Goal: Information Seeking & Learning: Learn about a topic

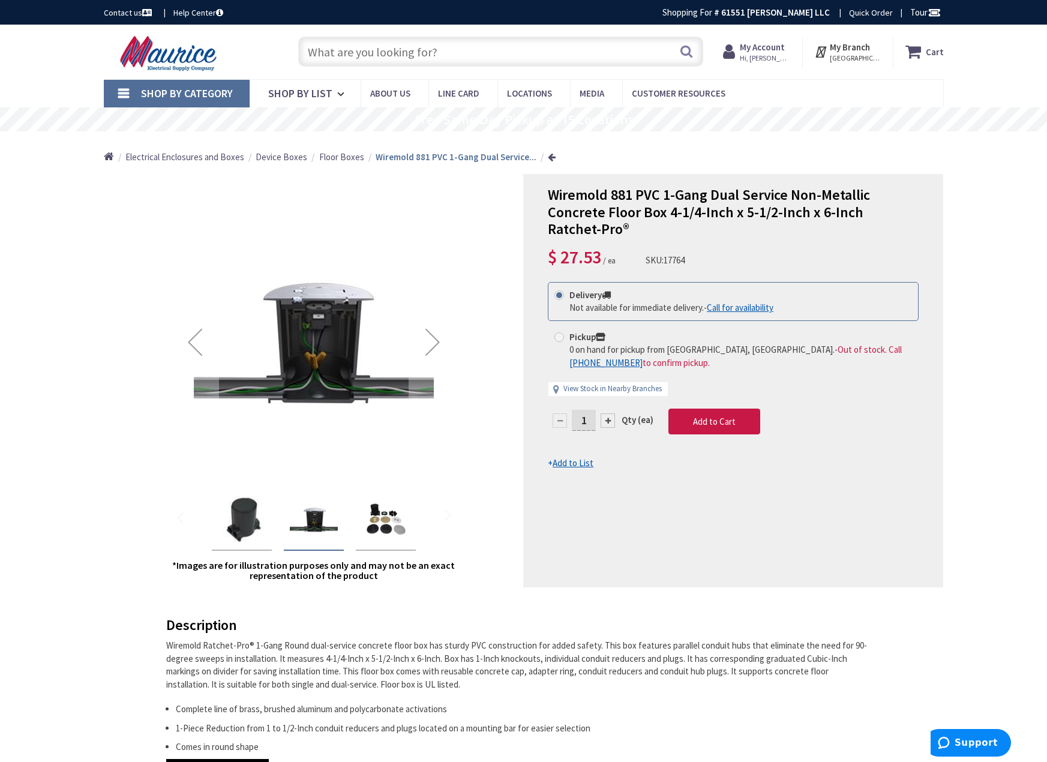
click at [242, 509] on img "Wiremold 881 PVC 1-Gang Dual Service Non-Metallic Concrete Floor Box 4-1/4-Inch…" at bounding box center [242, 520] width 48 height 48
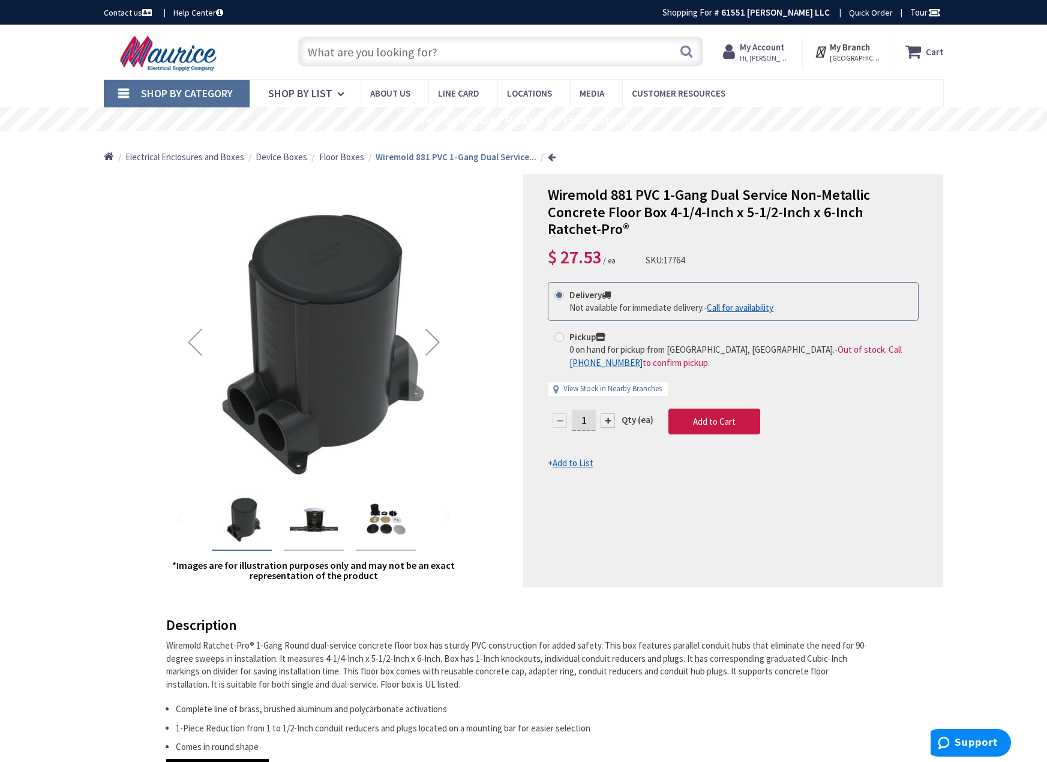
click at [311, 524] on img "Wiremold 881 PVC 1-Gang Dual Service Non-Metallic Concrete Floor Box 4-1/4-Inch…" at bounding box center [314, 520] width 48 height 48
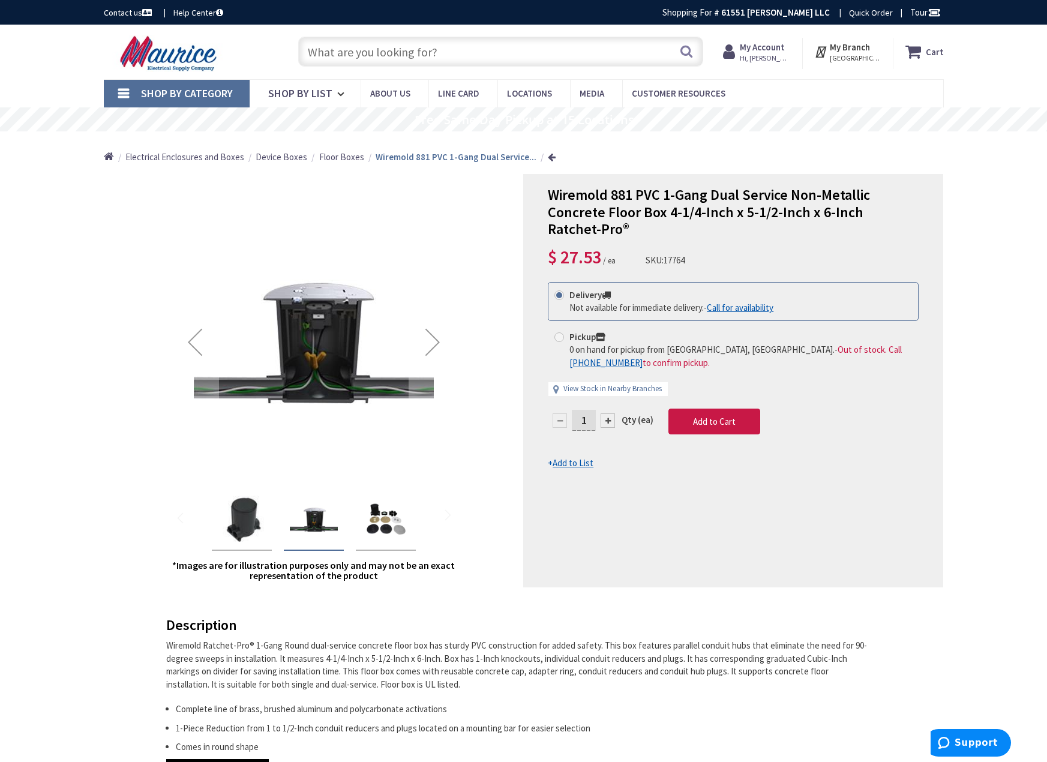
click at [388, 527] on img "Wiremold 881 PVC 1-Gang Dual Service Non-Metallic Concrete Floor Box 4-1/4-Inch…" at bounding box center [386, 520] width 48 height 48
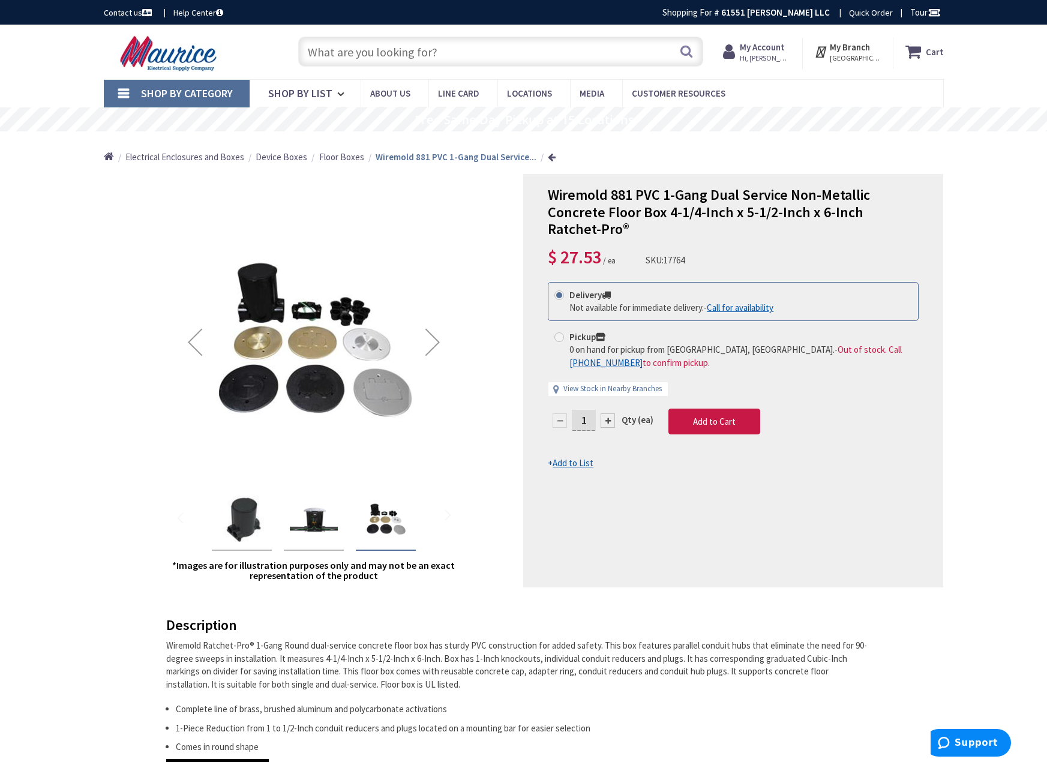
click at [203, 346] on div "Previous" at bounding box center [195, 342] width 48 height 48
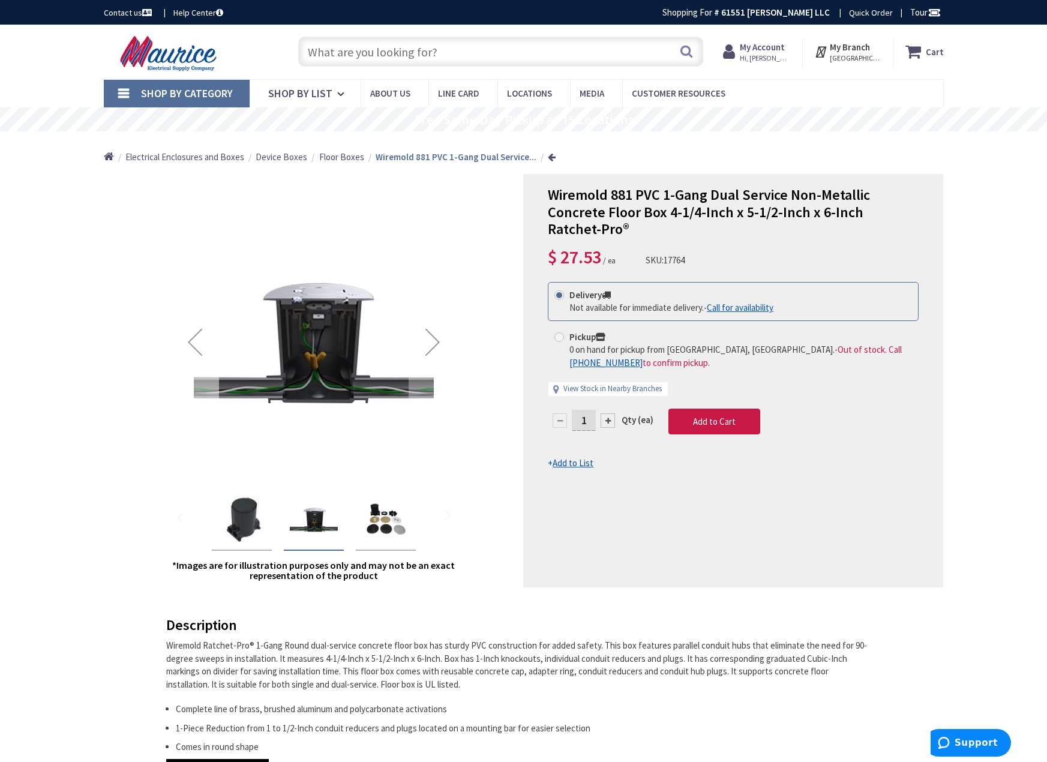
click at [196, 340] on div "Previous" at bounding box center [195, 342] width 48 height 48
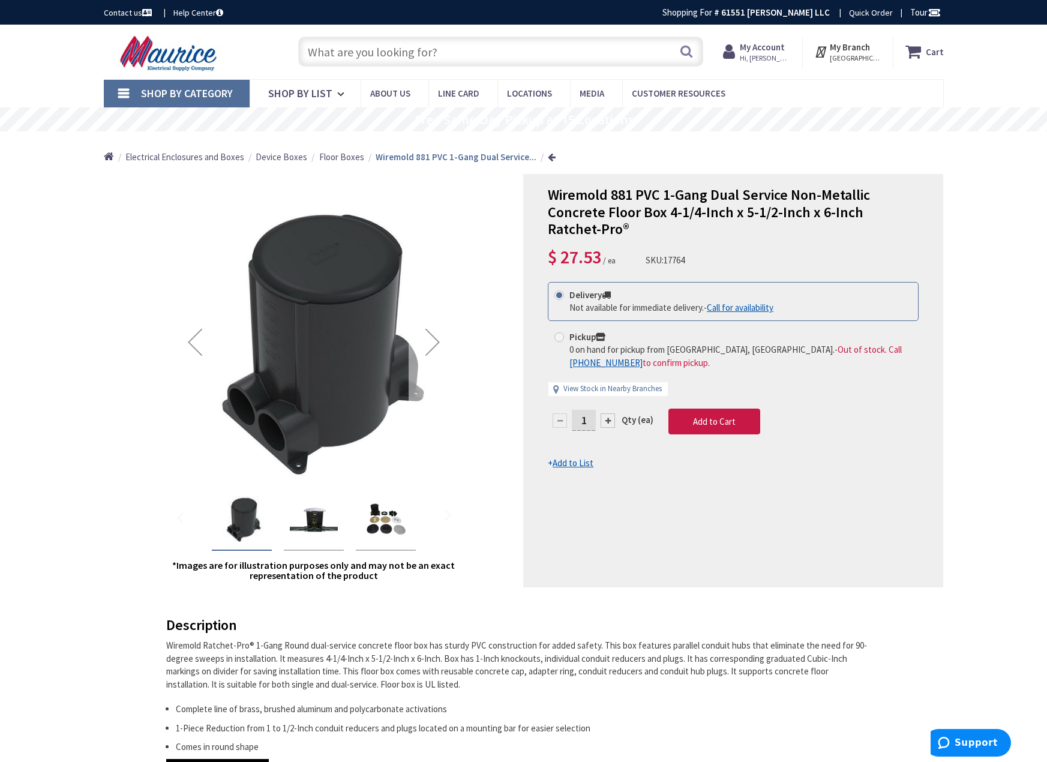
click at [437, 350] on div "Next" at bounding box center [433, 342] width 48 height 48
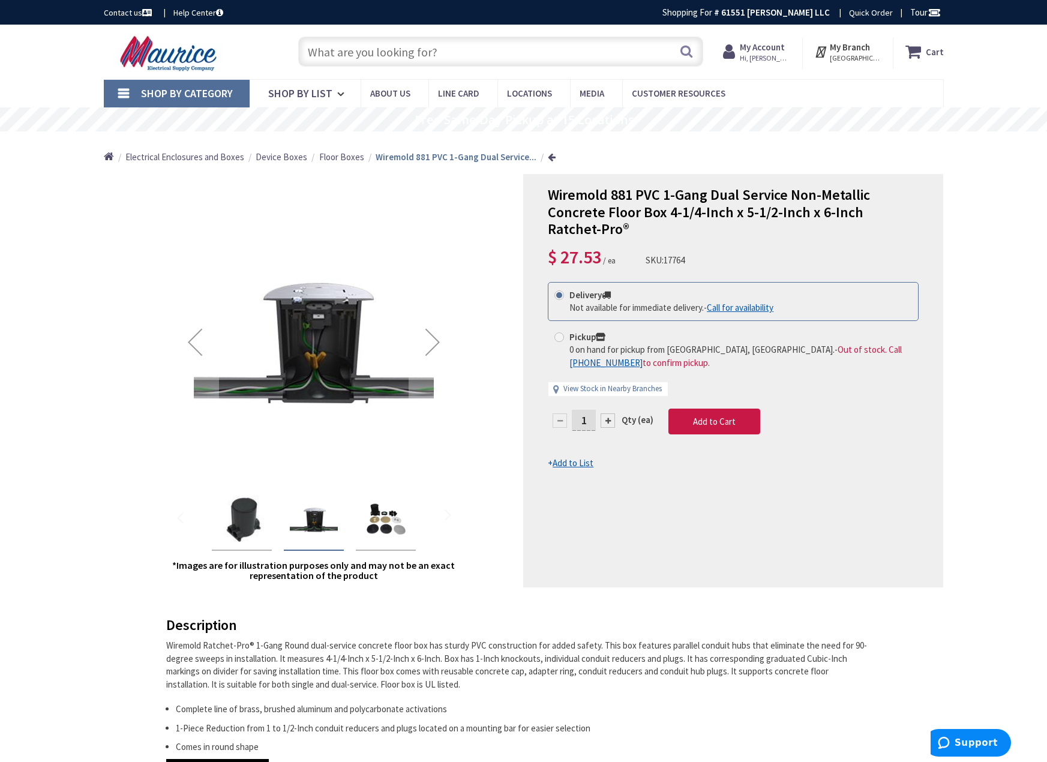
click at [368, 527] on img "Wiremold 881 PVC 1-Gang Dual Service Non-Metallic Concrete Floor Box 4-1/4-Inch…" at bounding box center [386, 520] width 48 height 48
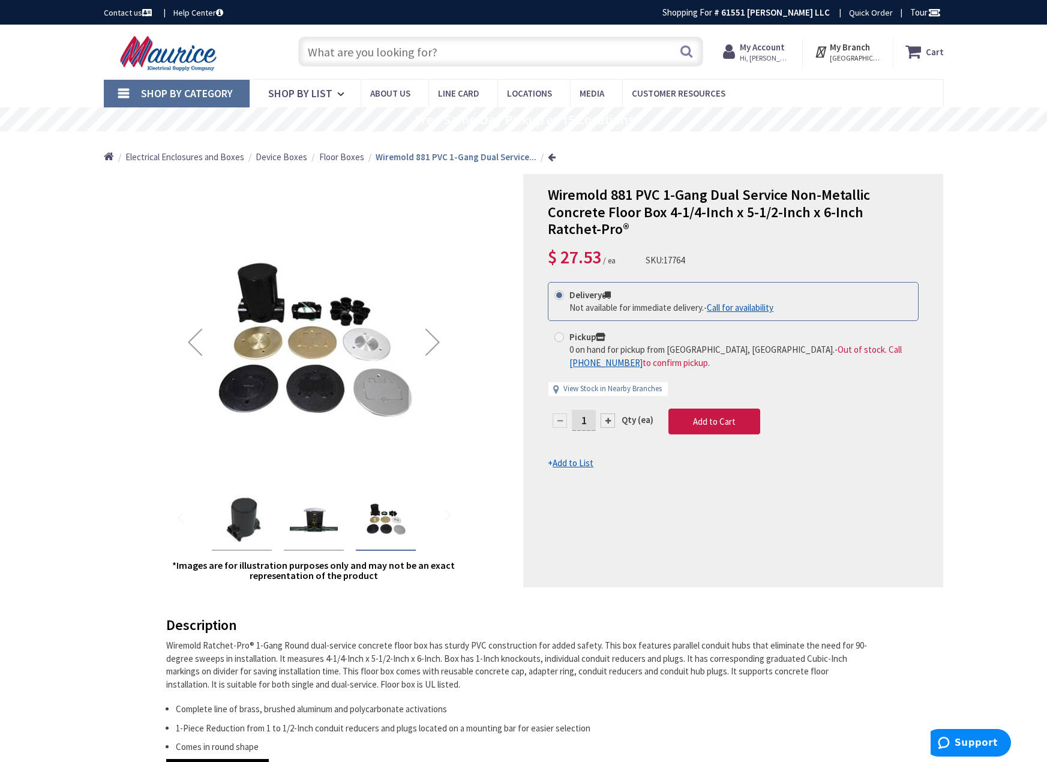
click at [431, 351] on div "Next" at bounding box center [433, 342] width 48 height 48
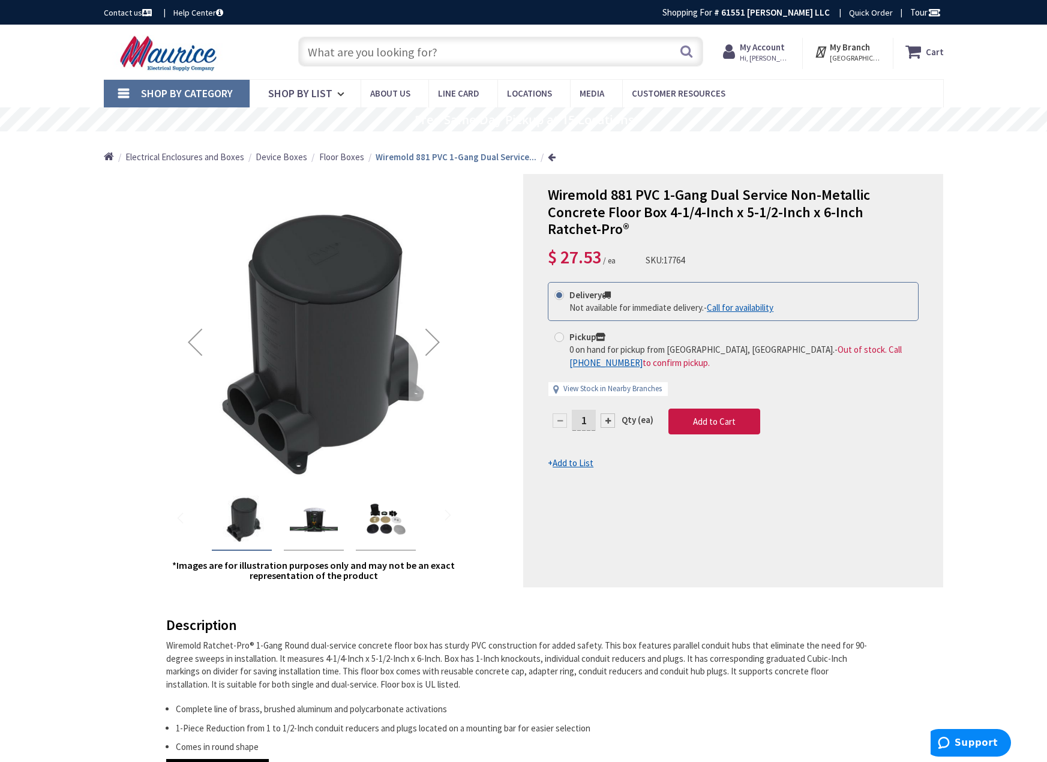
click at [431, 351] on div "Next" at bounding box center [433, 342] width 48 height 48
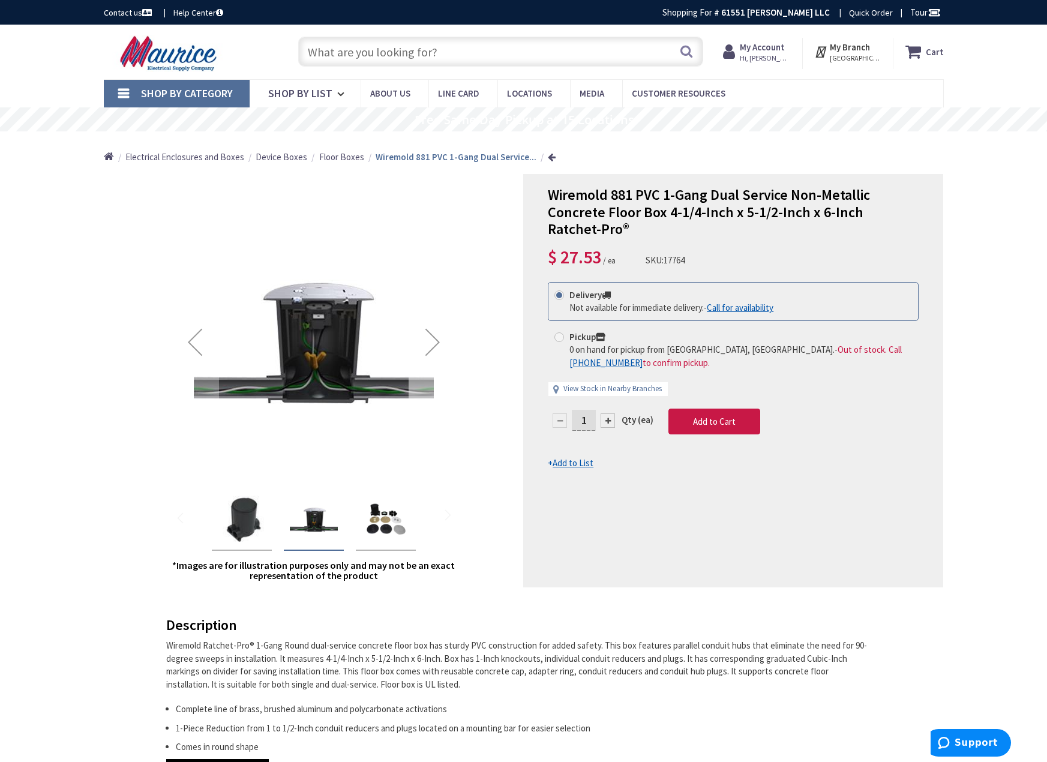
click at [431, 351] on div "Next" at bounding box center [433, 342] width 48 height 48
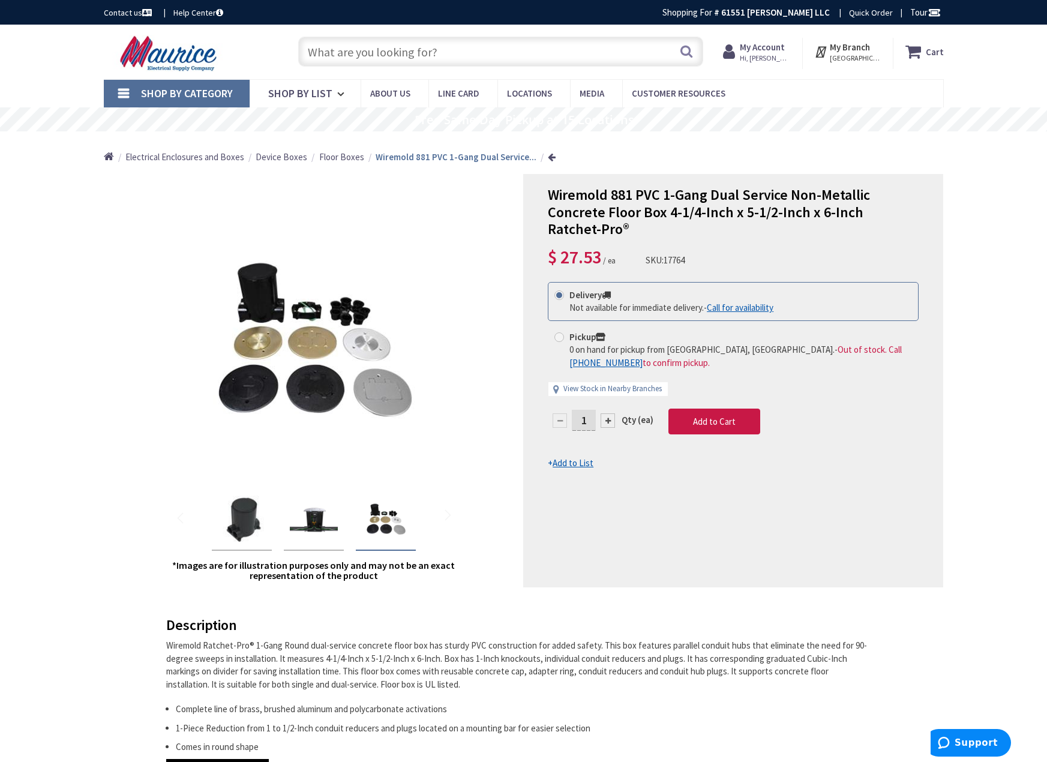
click at [440, 46] on input "text" at bounding box center [500, 52] width 405 height 30
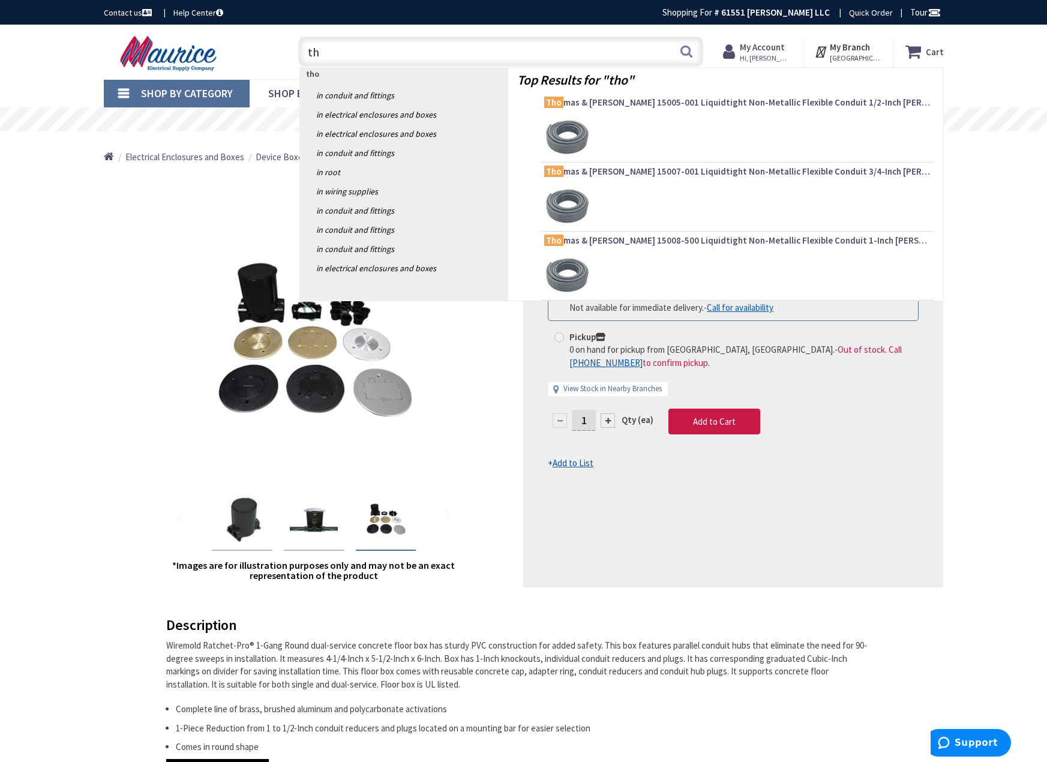
type input "t"
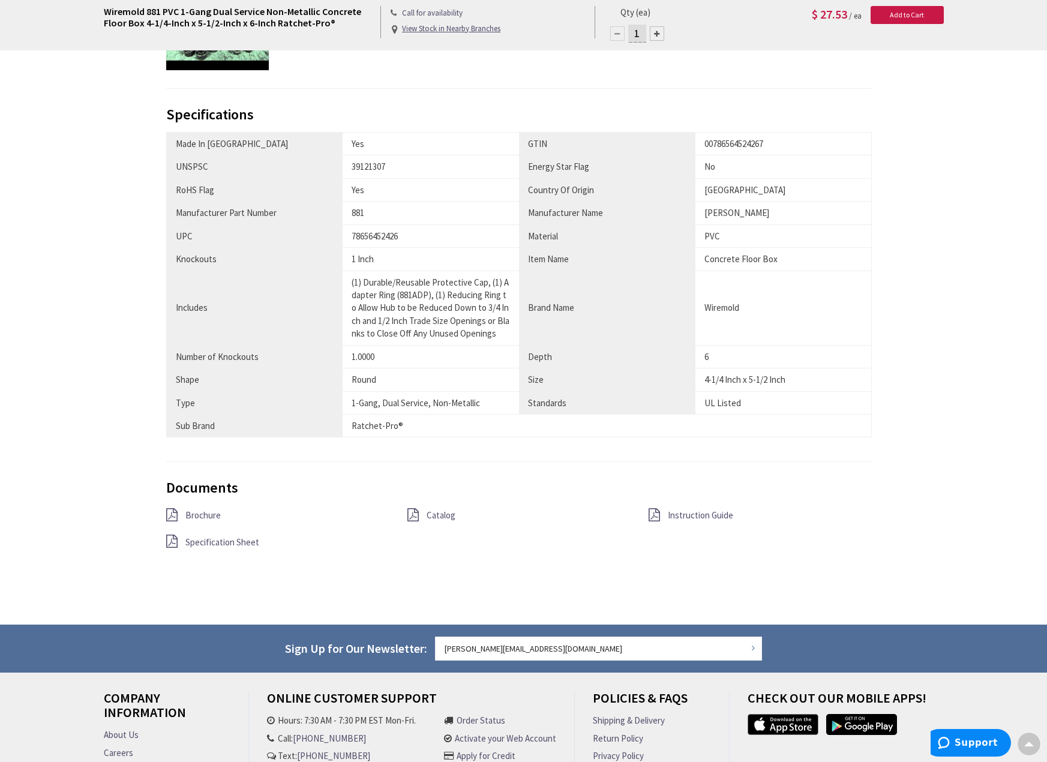
scroll to position [780, 0]
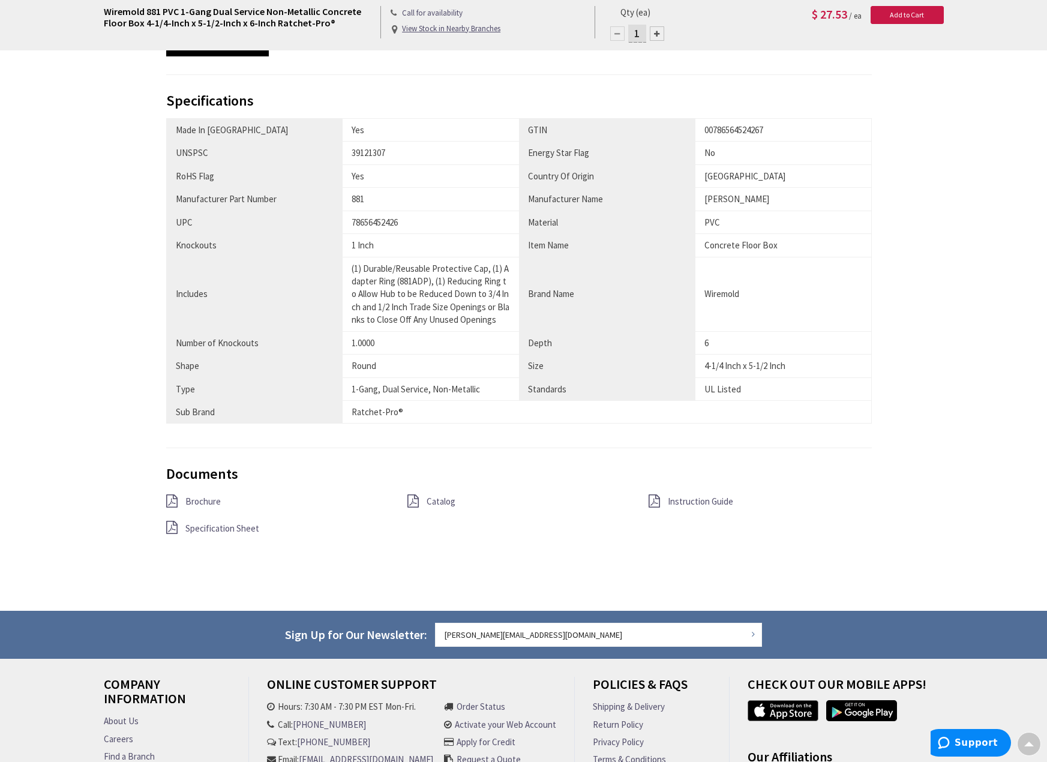
click at [202, 505] on span "Brochure" at bounding box center [202, 501] width 35 height 11
click at [452, 503] on span "Instruction Guide" at bounding box center [700, 501] width 65 height 11
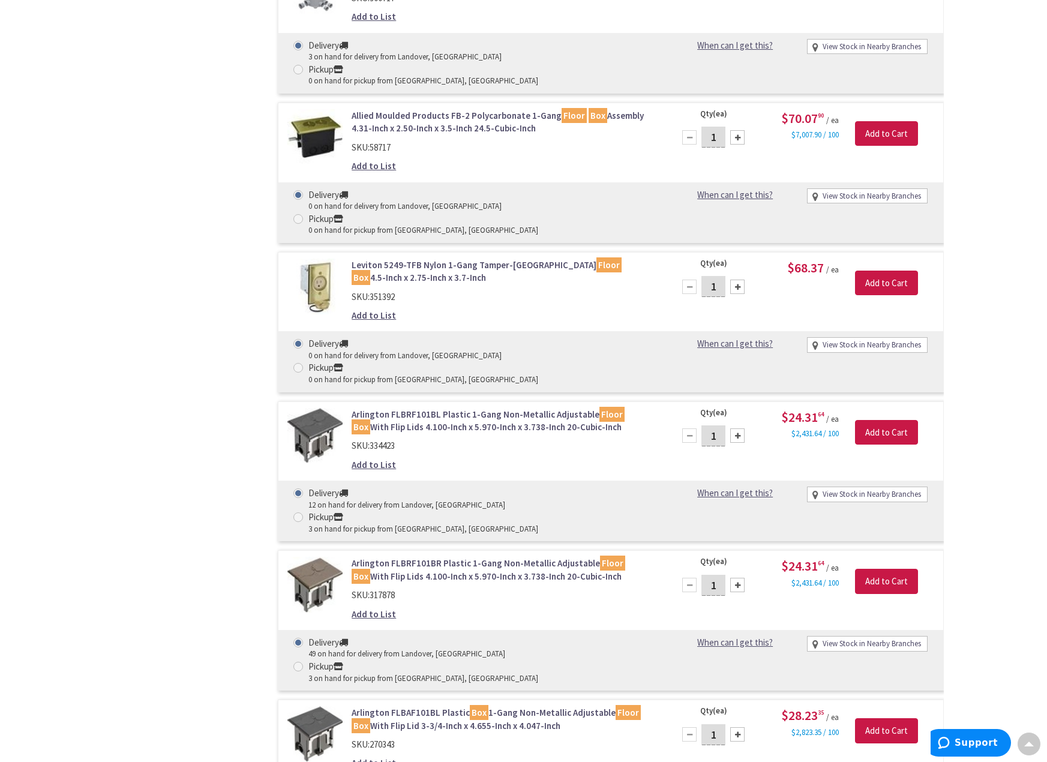
drag, startPoint x: 789, startPoint y: 409, endPoint x: 849, endPoint y: 408, distance: 60.0
drag, startPoint x: 470, startPoint y: 455, endPoint x: 365, endPoint y: 440, distance: 106.0
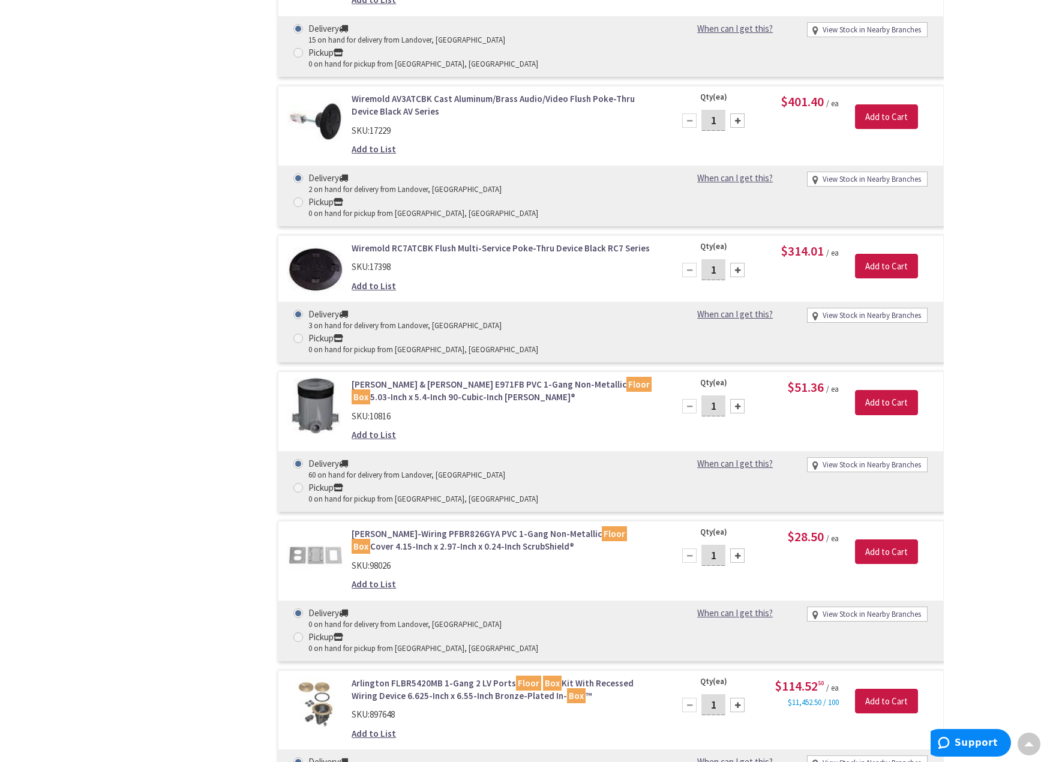
scroll to position [5880, 0]
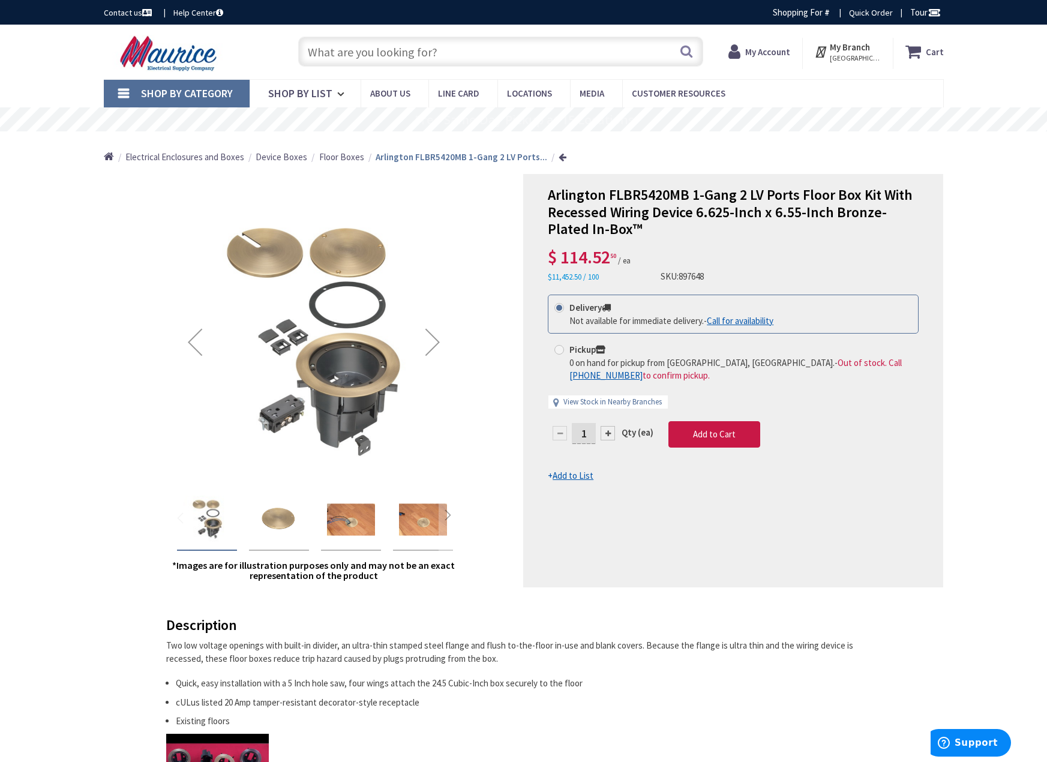
type input "[GEOGRAPHIC_DATA], [GEOGRAPHIC_DATA]"
paste input "RP7CTCBK"
type input "RP7CTCBK"
click at [687, 53] on button "Search" at bounding box center [686, 51] width 16 height 27
click at [367, 59] on input "text" at bounding box center [500, 52] width 405 height 30
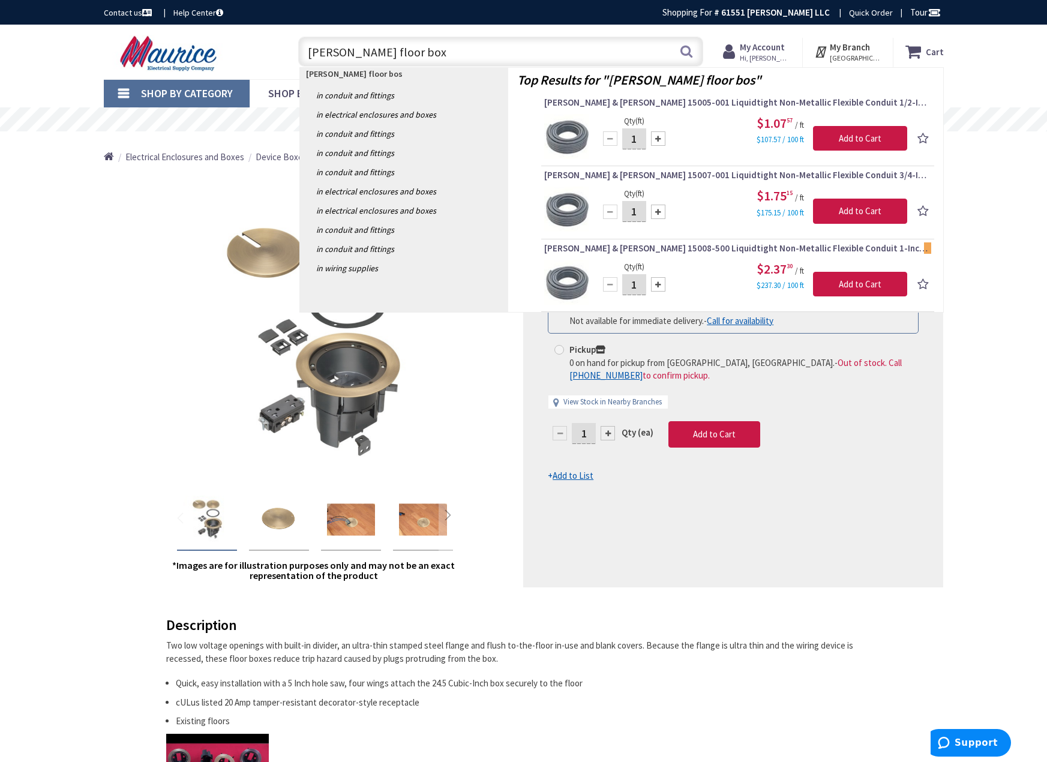
type input "[PERSON_NAME] floor box"
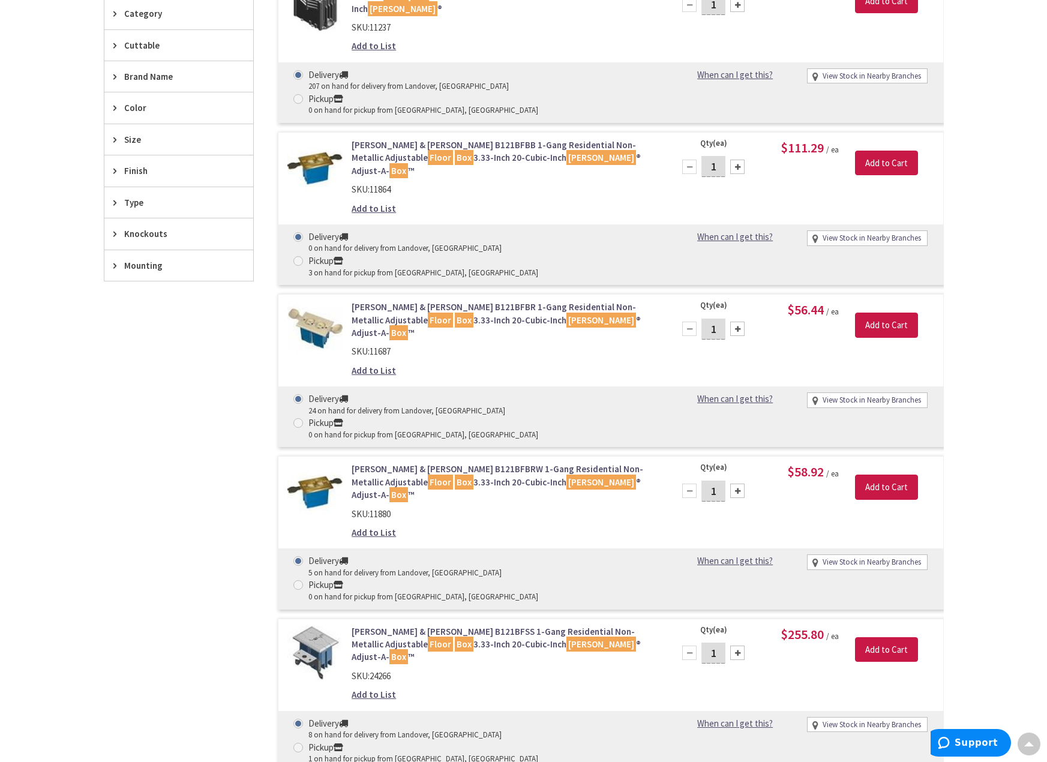
scroll to position [163, 0]
